Goal: Use online tool/utility: Utilize a website feature to perform a specific function

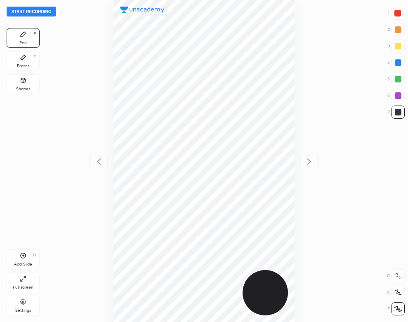
scroll to position [322, 276]
click at [93, 31] on div at bounding box center [204, 161] width 276 height 322
click at [28, 311] on div "Settings" at bounding box center [23, 311] width 16 height 4
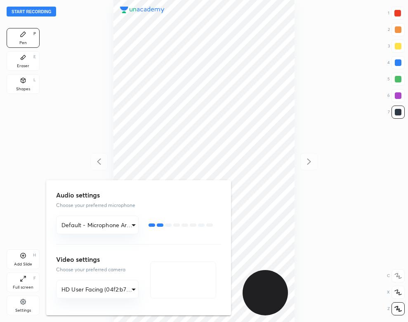
click at [65, 43] on div at bounding box center [204, 161] width 408 height 322
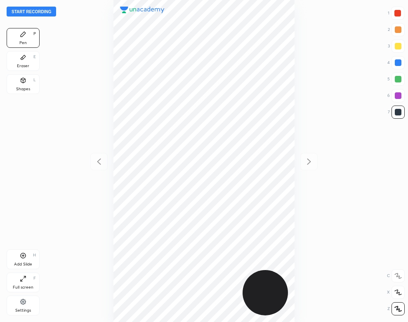
click at [51, 12] on button "Start recording" at bounding box center [32, 12] width 50 height 10
click at [397, 15] on div at bounding box center [397, 13] width 7 height 7
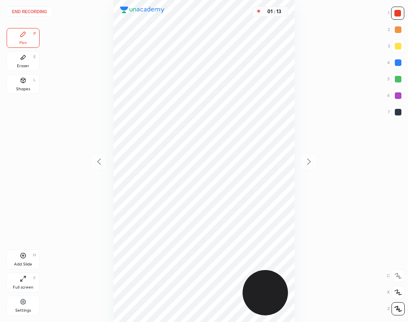
click at [26, 85] on div "Shapes L" at bounding box center [23, 84] width 33 height 20
click at [28, 44] on div "Pen P" at bounding box center [23, 38] width 33 height 20
click at [40, 11] on button "End recording" at bounding box center [30, 12] width 46 height 10
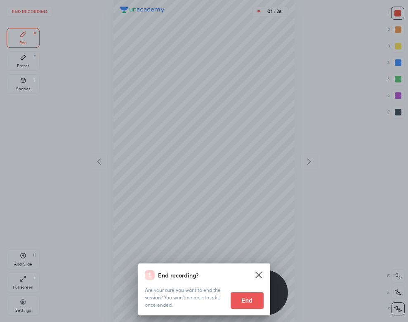
click at [252, 307] on button "End" at bounding box center [247, 301] width 33 height 17
